Goal: Task Accomplishment & Management: Manage account settings

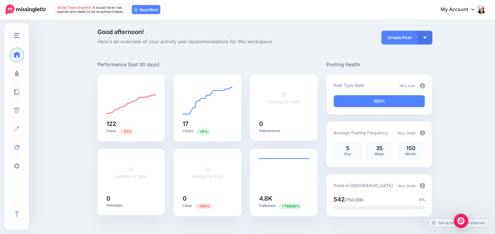
click at [146, 10] on link "Read More" at bounding box center [146, 9] width 28 height 9
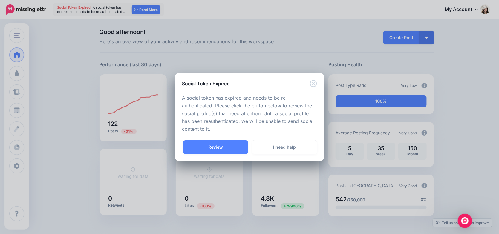
drag, startPoint x: 208, startPoint y: 147, endPoint x: 185, endPoint y: 133, distance: 26.7
click at [208, 147] on link "Review" at bounding box center [215, 148] width 65 height 14
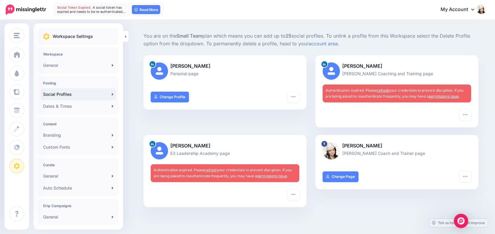
scroll to position [29, 0]
click at [467, 114] on icon "button" at bounding box center [465, 114] width 4 height 1
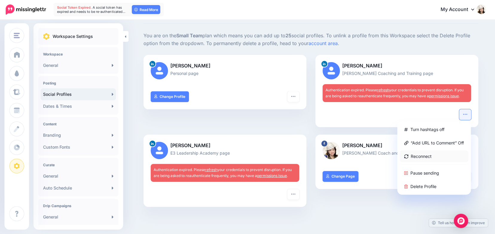
click at [416, 156] on link "Reconnect" at bounding box center [434, 157] width 69 height 12
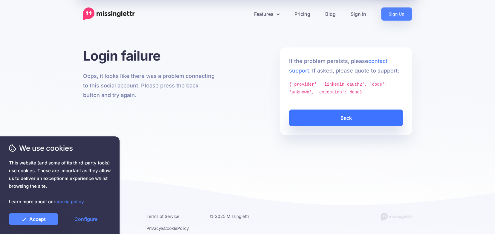
click at [347, 116] on link "Back" at bounding box center [346, 118] width 114 height 16
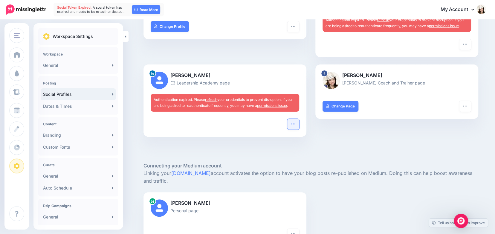
scroll to position [100, 0]
click at [296, 123] on icon "button" at bounding box center [293, 123] width 5 height 5
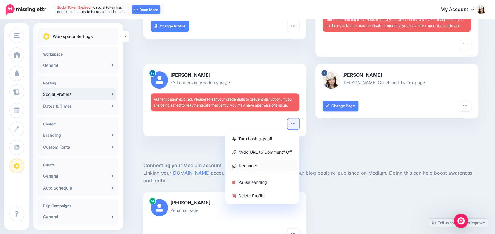
click at [251, 164] on link "Reconnect" at bounding box center [262, 166] width 69 height 12
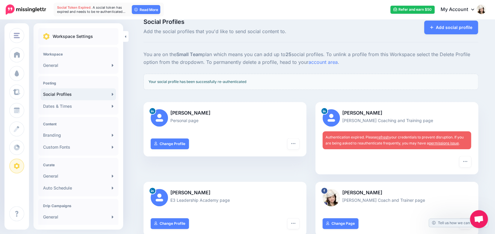
scroll to position [8, 0]
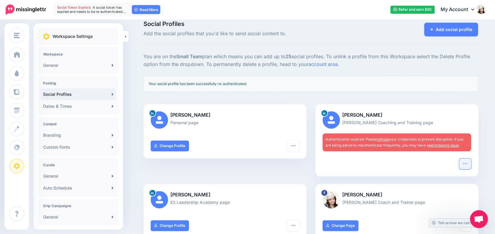
click at [467, 163] on icon "button" at bounding box center [465, 163] width 4 height 1
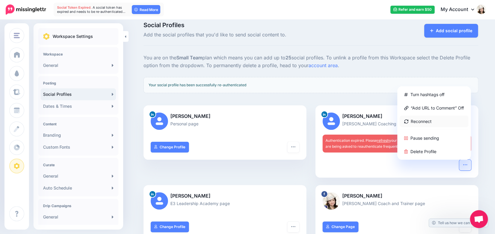
scroll to position [7, 0]
click at [424, 120] on link "Reconnect" at bounding box center [434, 122] width 69 height 12
